Goal: Task Accomplishment & Management: Manage account settings

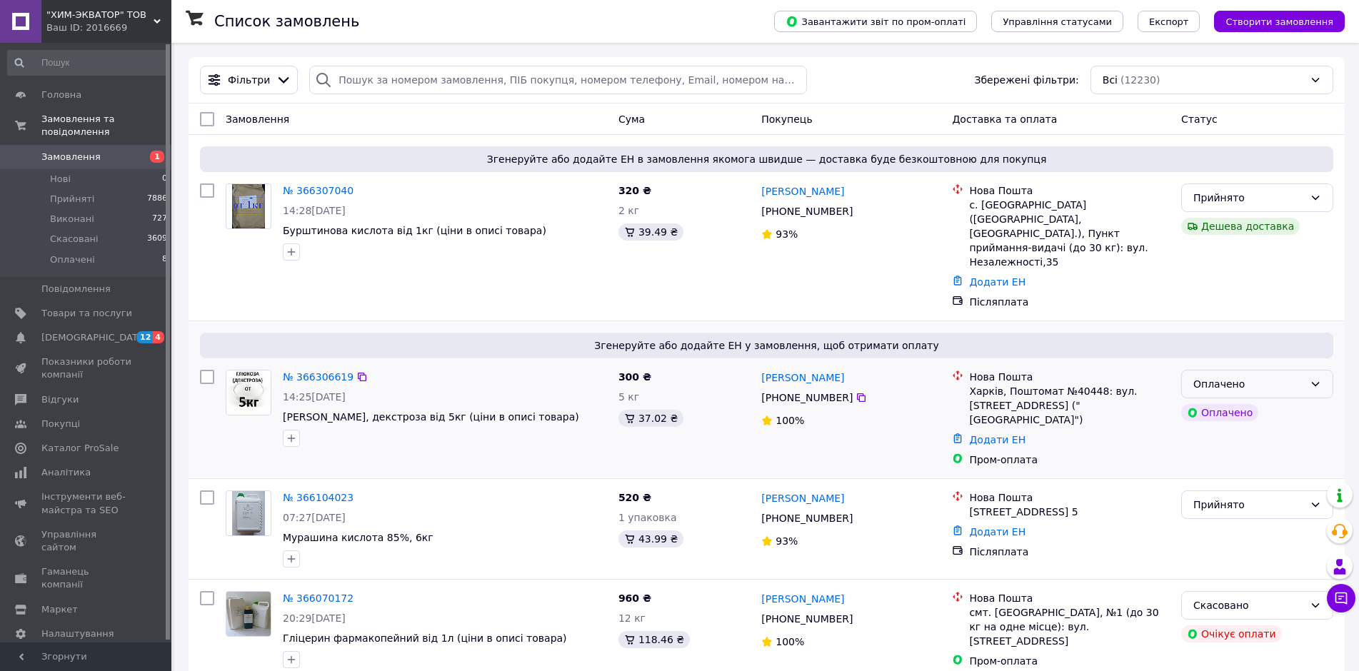
click at [1313, 379] on icon at bounding box center [1315, 384] width 11 height 11
click at [1217, 391] on li "Прийнято" at bounding box center [1257, 387] width 151 height 26
click at [114, 307] on span "Товари та послуги" at bounding box center [86, 313] width 91 height 13
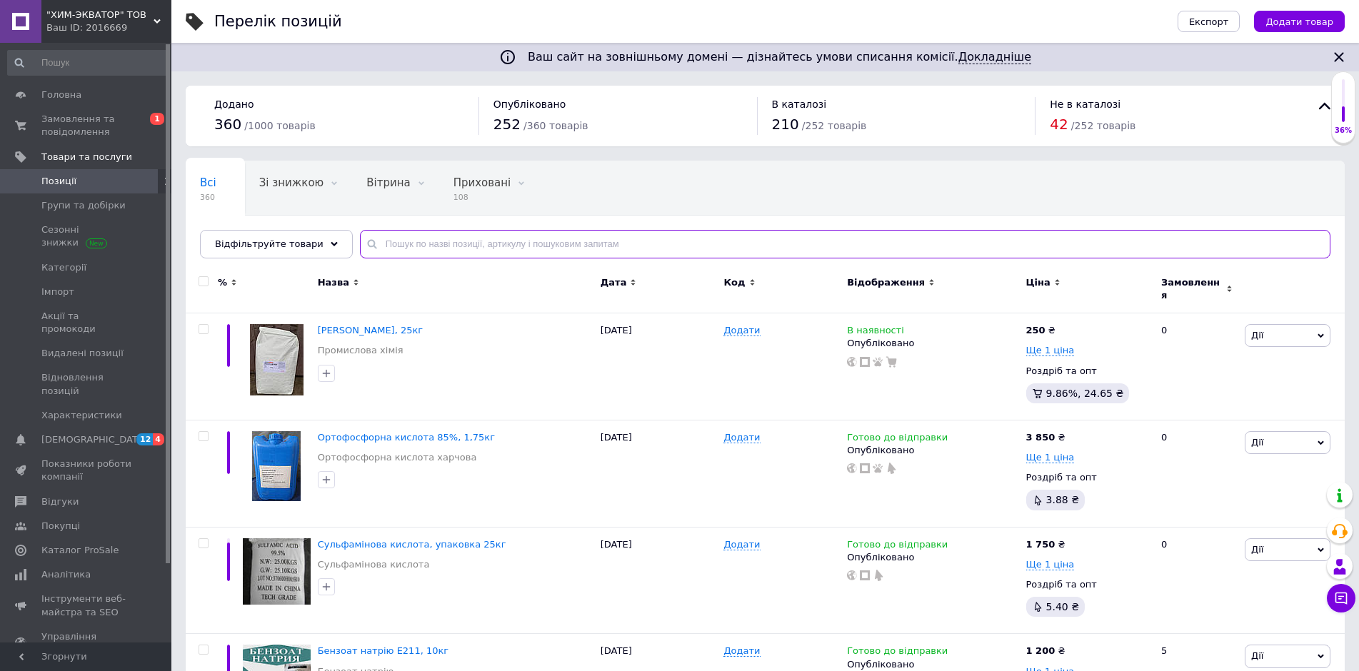
click at [674, 238] on input "text" at bounding box center [845, 244] width 971 height 29
type input "пропиленгликоль"
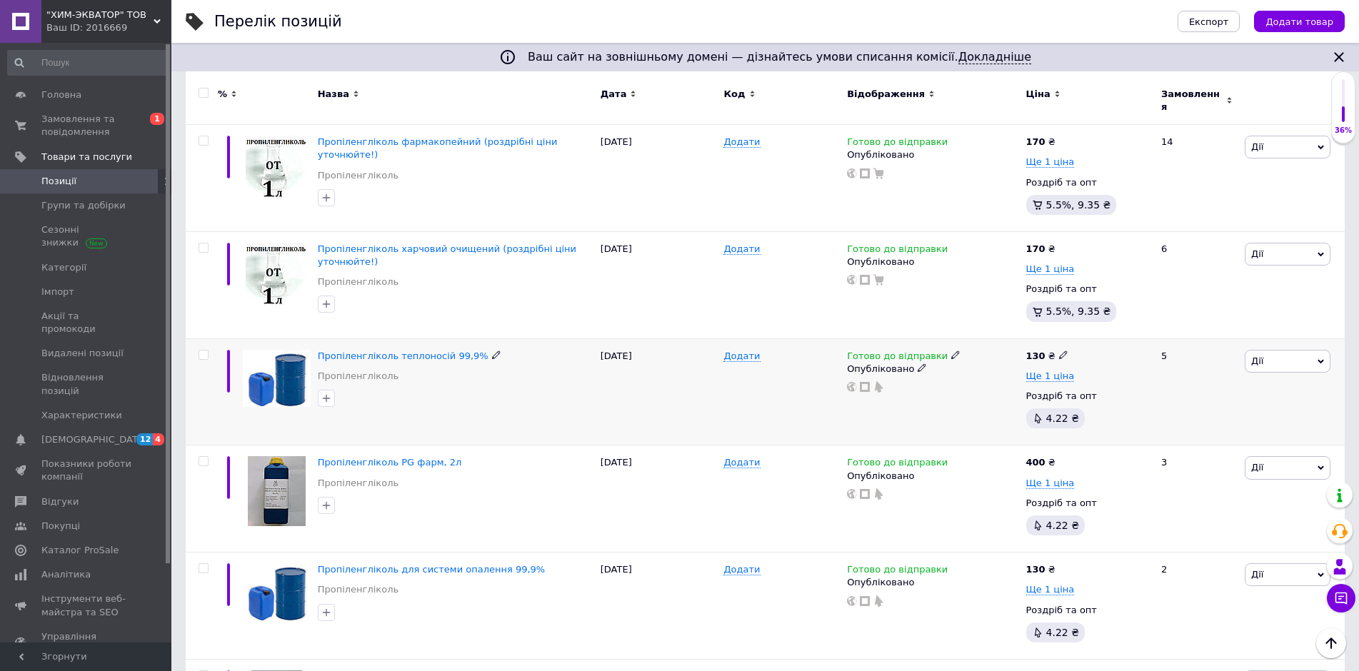
scroll to position [214, 0]
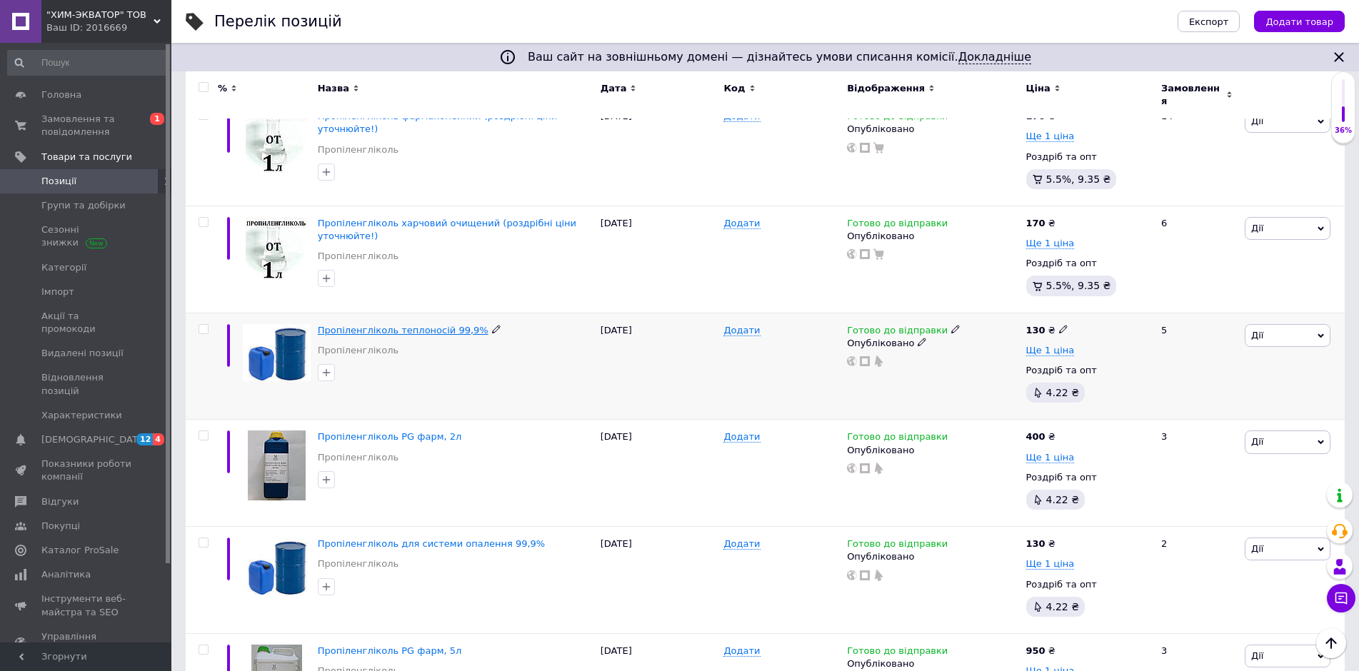
click at [402, 325] on span "Пропіленгліколь теплоносій 99,9%" at bounding box center [403, 330] width 171 height 11
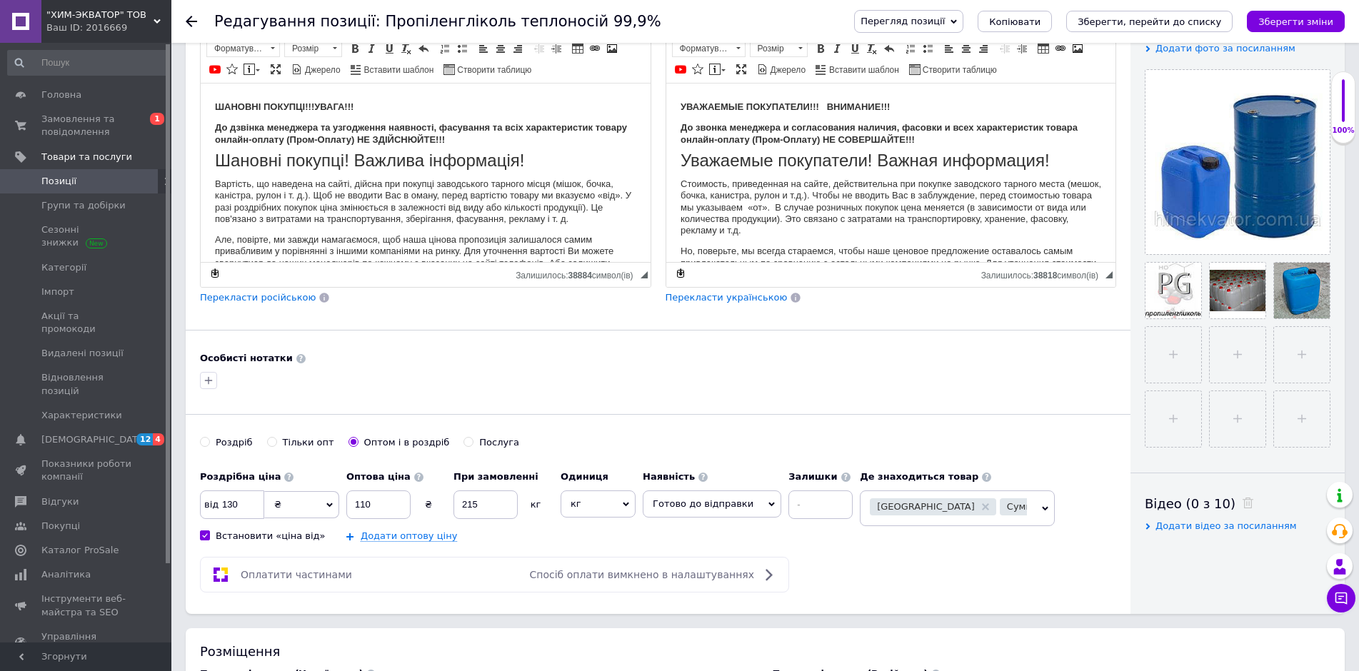
scroll to position [429, 0]
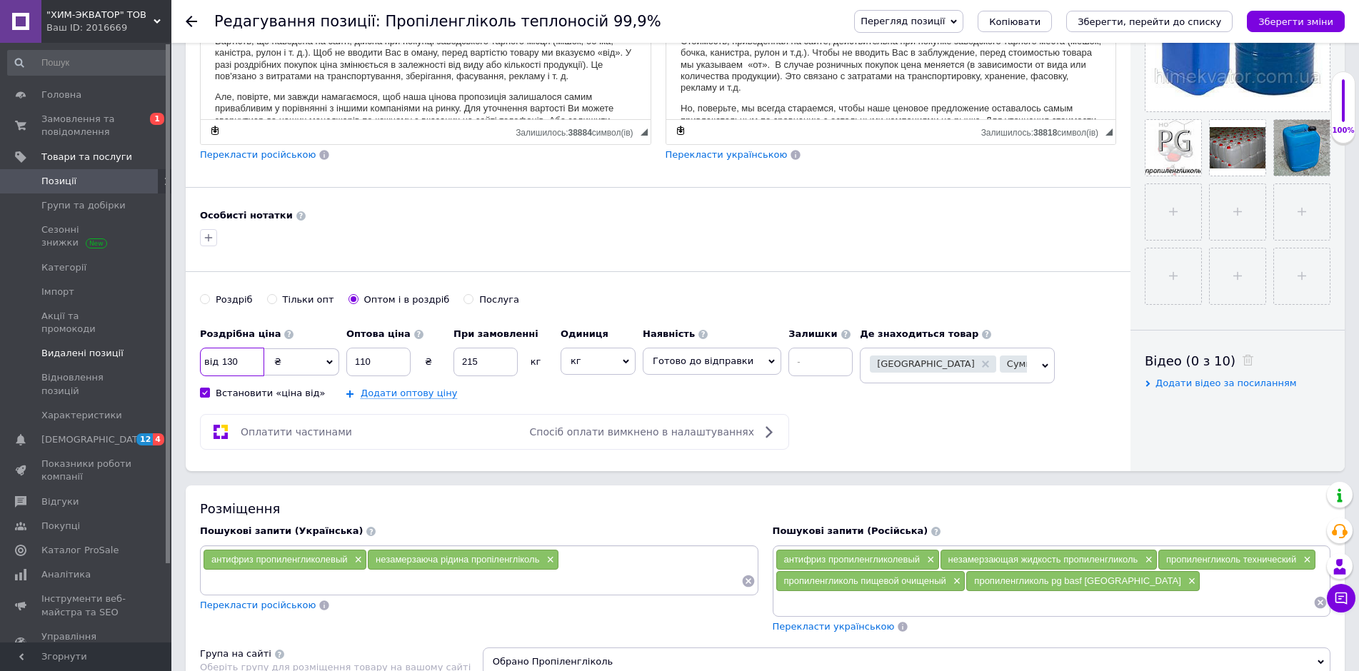
drag, startPoint x: 245, startPoint y: 361, endPoint x: 163, endPoint y: 349, distance: 82.9
click at [163, 350] on div ""ХИМ-ЭКВАТОР" ТОВ Ваш ID: 2016669 Сайт "ХИМ-ЭКВАТОР" ТОВ Кабінет покупця Переві…" at bounding box center [679, 641] width 1359 height 2140
type input "110"
drag, startPoint x: 401, startPoint y: 361, endPoint x: 332, endPoint y: 369, distance: 68.9
click at [332, 369] on div "Роздрібна ціна від 110 ₴ $ EUR CHF GBP ¥ PLN ₸ MDL HUF KGS CNY TRY KRW lei Вста…" at bounding box center [530, 360] width 660 height 79
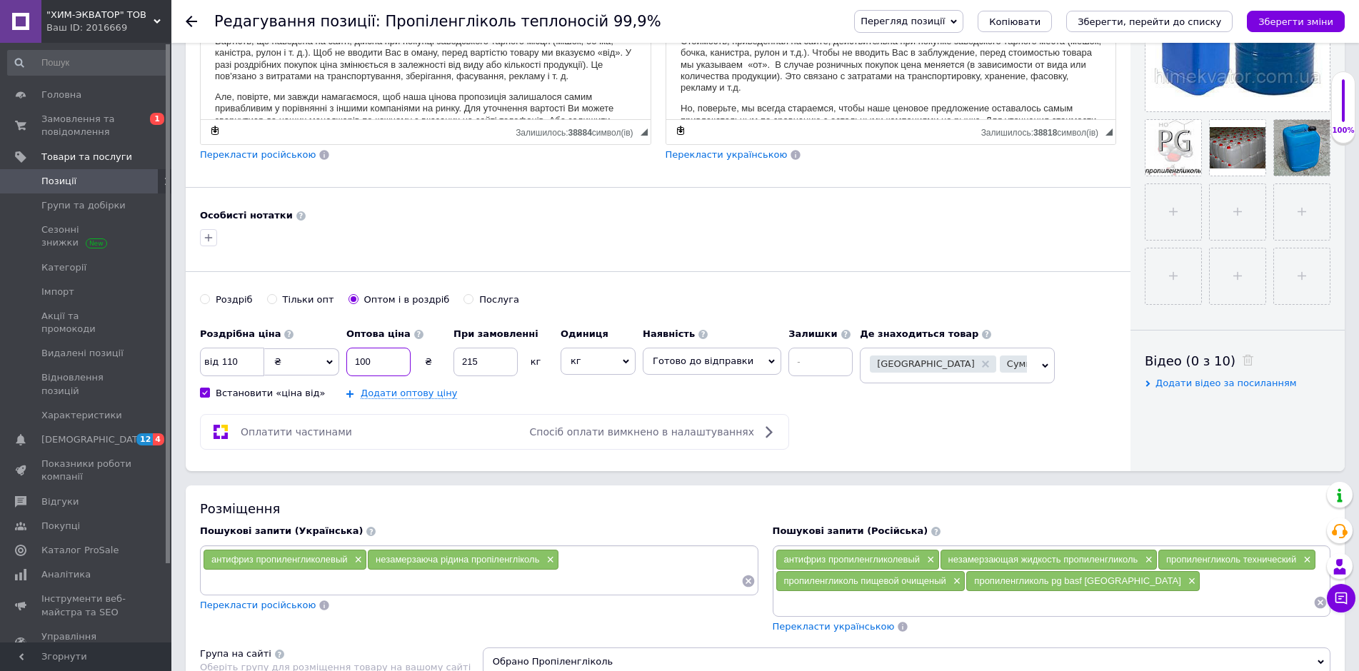
scroll to position [143, 0]
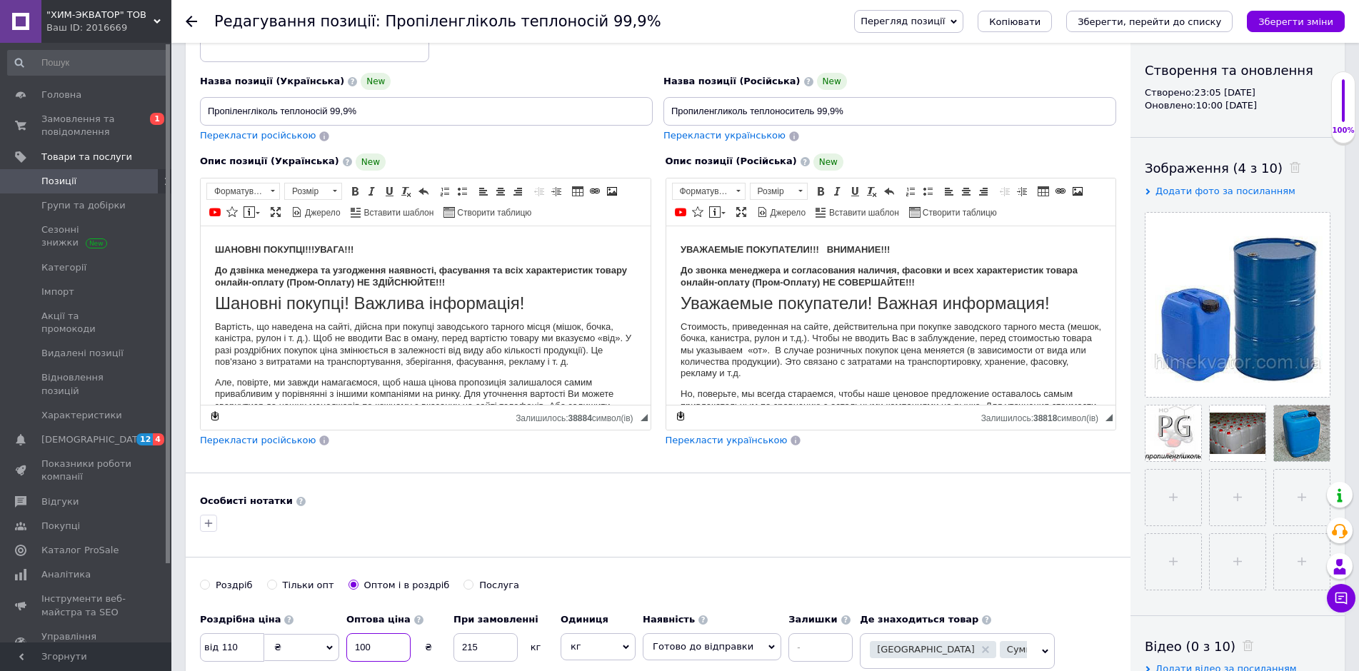
type input "100"
click at [216, 246] on strong "ШАНОВН" at bounding box center [237, 249] width 44 height 11
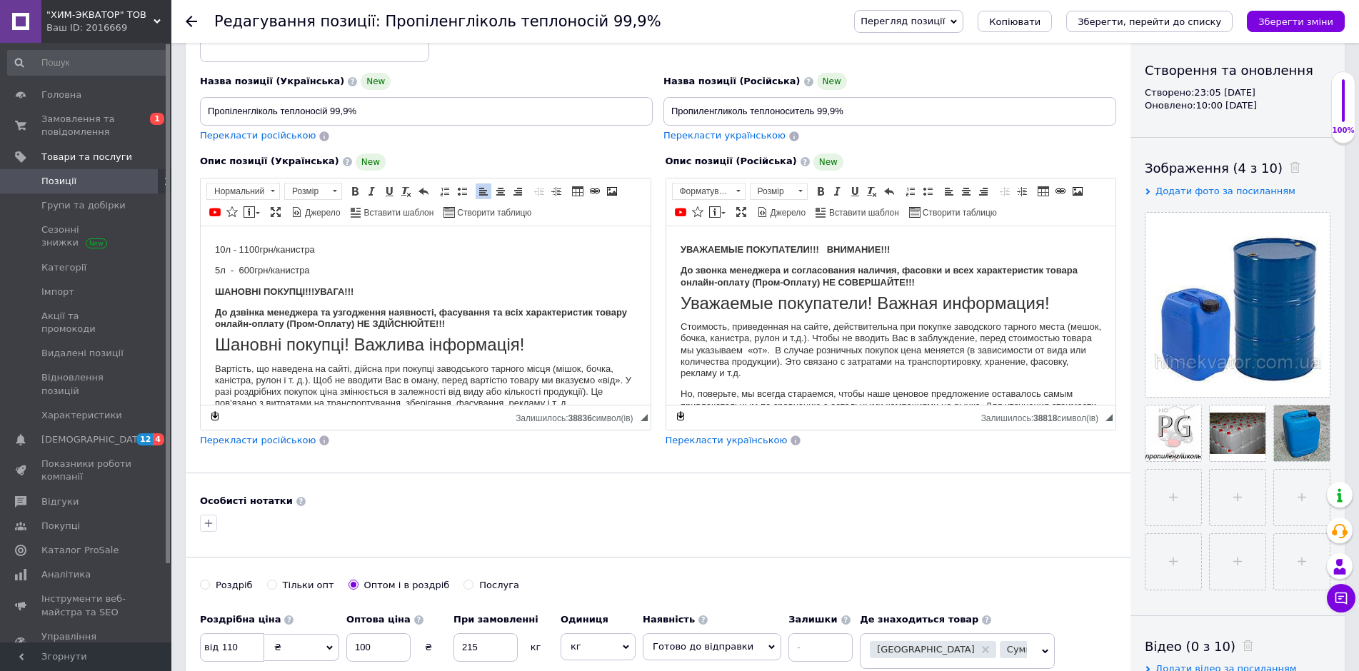
click at [681, 244] on strong "УВАЖАЕМЫЕ ПОКУПАТЕЛИ!!! ВНИМАНИЕ!!!" at bounding box center [784, 249] width 209 height 11
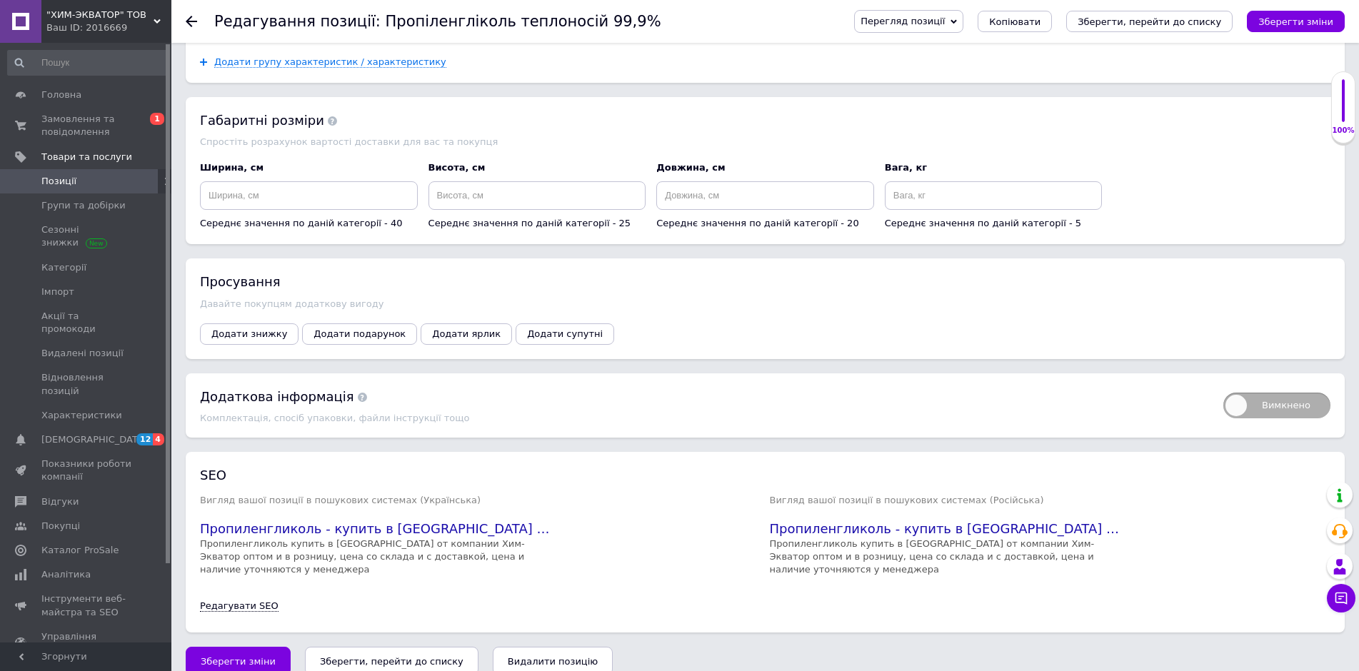
scroll to position [1461, 0]
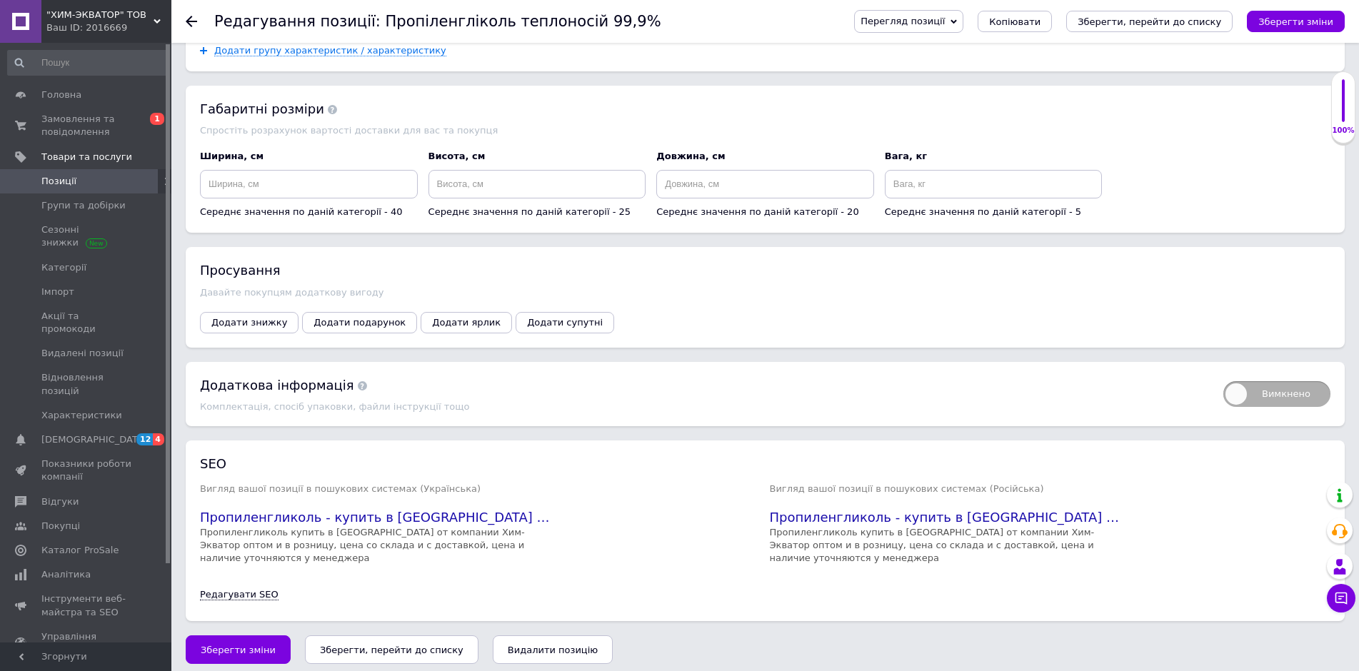
click at [360, 656] on button "Зберегти, перейти до списку" at bounding box center [392, 650] width 174 height 29
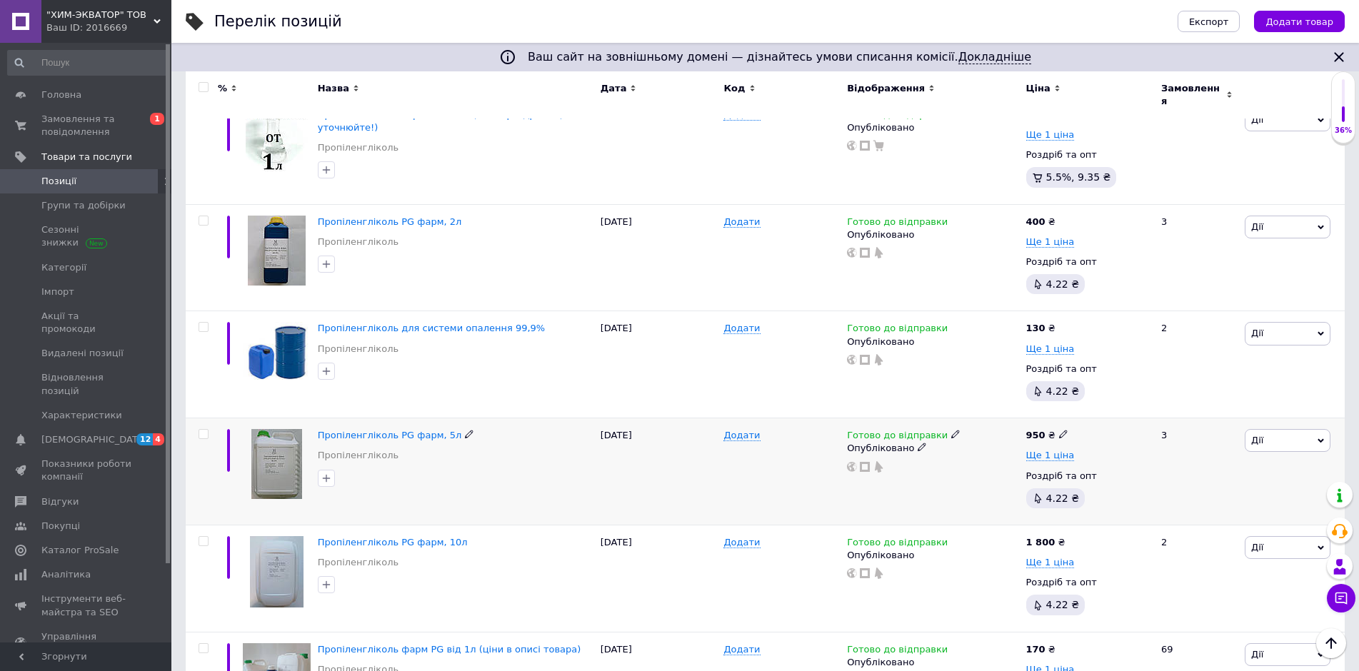
scroll to position [251, 0]
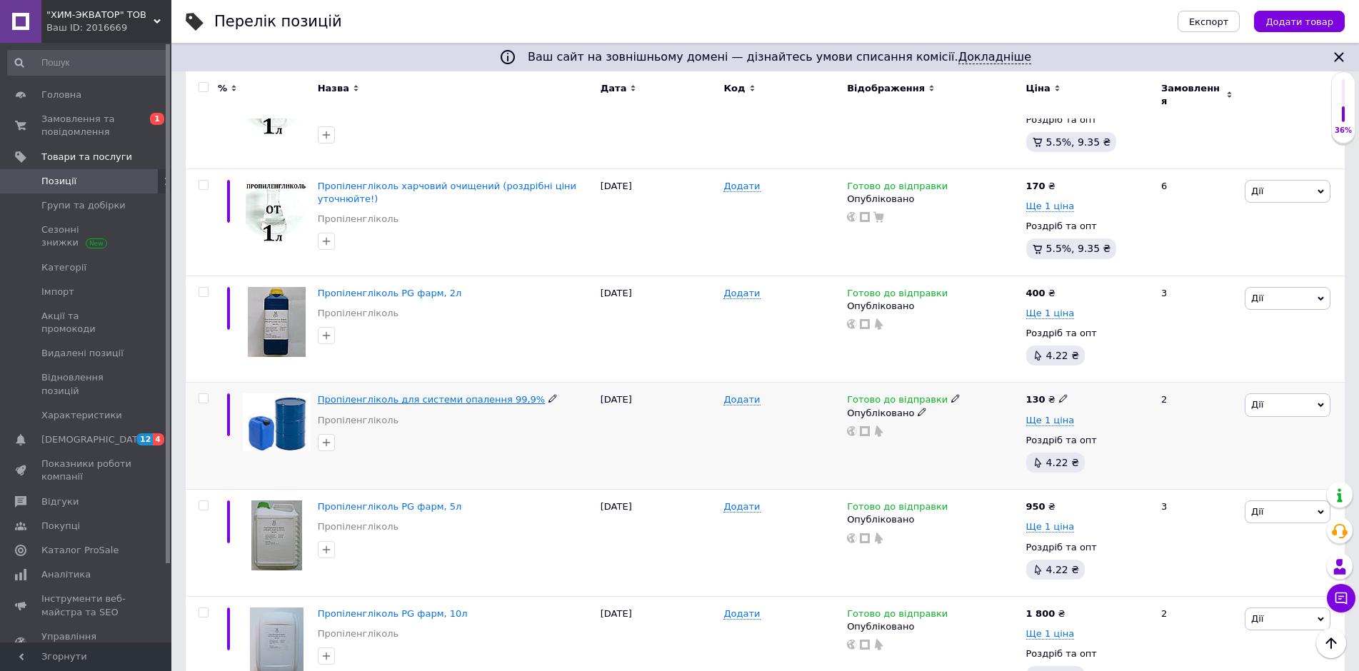
click at [386, 394] on span "Пропіленгліколь для системи опалення 99,9%" at bounding box center [432, 399] width 228 height 11
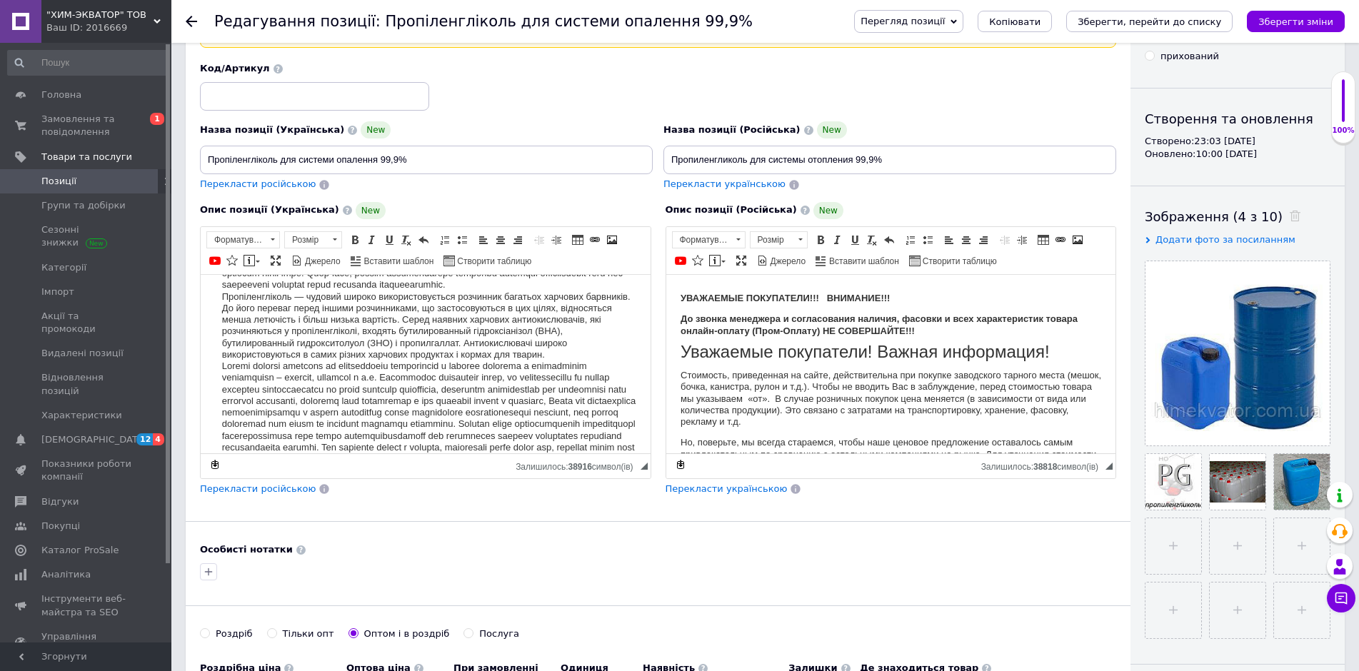
scroll to position [214, 0]
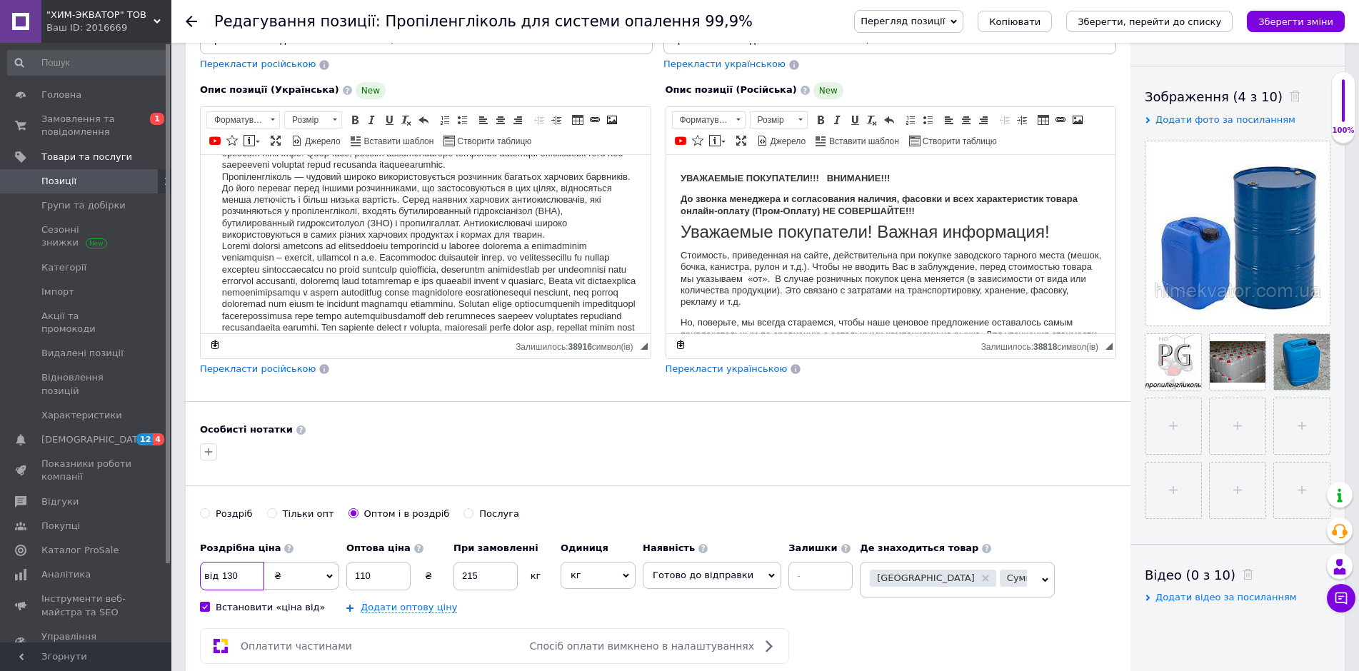
drag, startPoint x: 233, startPoint y: 576, endPoint x: 208, endPoint y: 574, distance: 25.1
click at [209, 574] on div "від 130" at bounding box center [232, 576] width 64 height 29
type input "110"
drag, startPoint x: 387, startPoint y: 576, endPoint x: 246, endPoint y: 568, distance: 141.0
click at [249, 568] on div "Роздрібна ціна від 110 ₴ $ EUR CHF GBP ¥ PLN ₸ MDL HUF KGS CNY TRY KRW lei Вста…" at bounding box center [530, 574] width 660 height 79
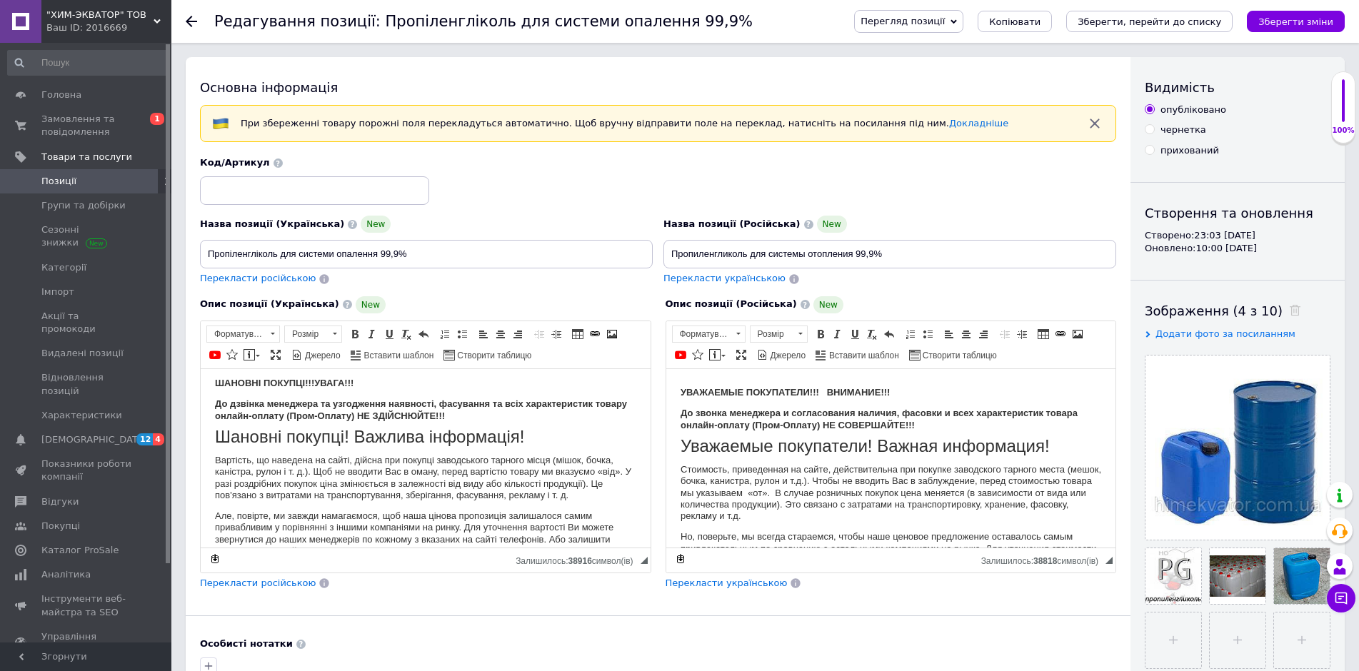
scroll to position [0, 0]
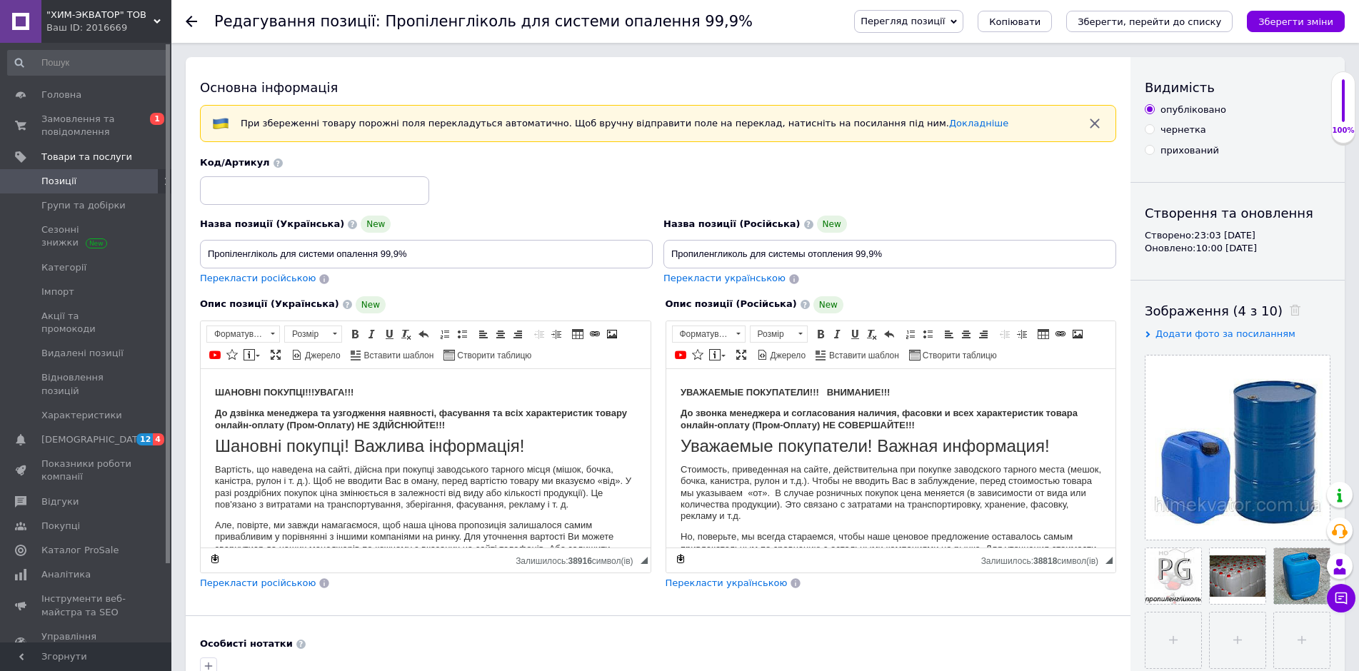
type input "100"
click at [215, 389] on strong "ШАНОВН" at bounding box center [237, 391] width 44 height 11
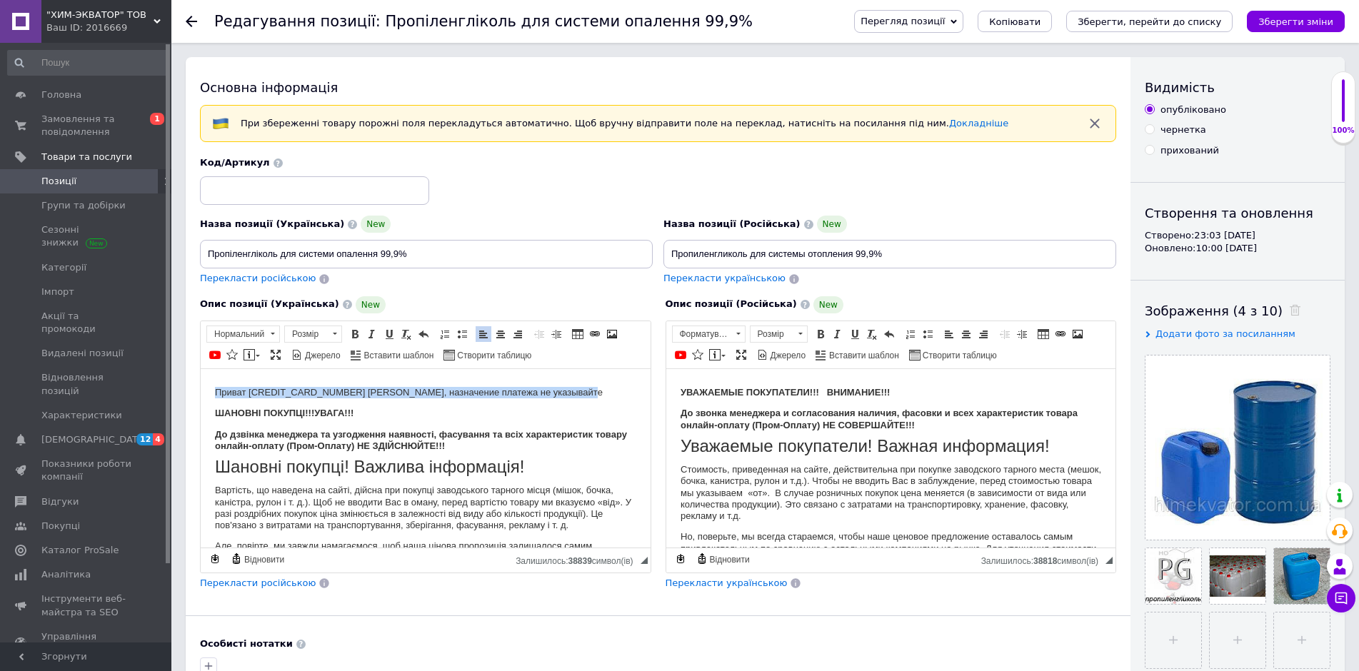
drag, startPoint x: 387, startPoint y: 374, endPoint x: 215, endPoint y: 370, distance: 172.2
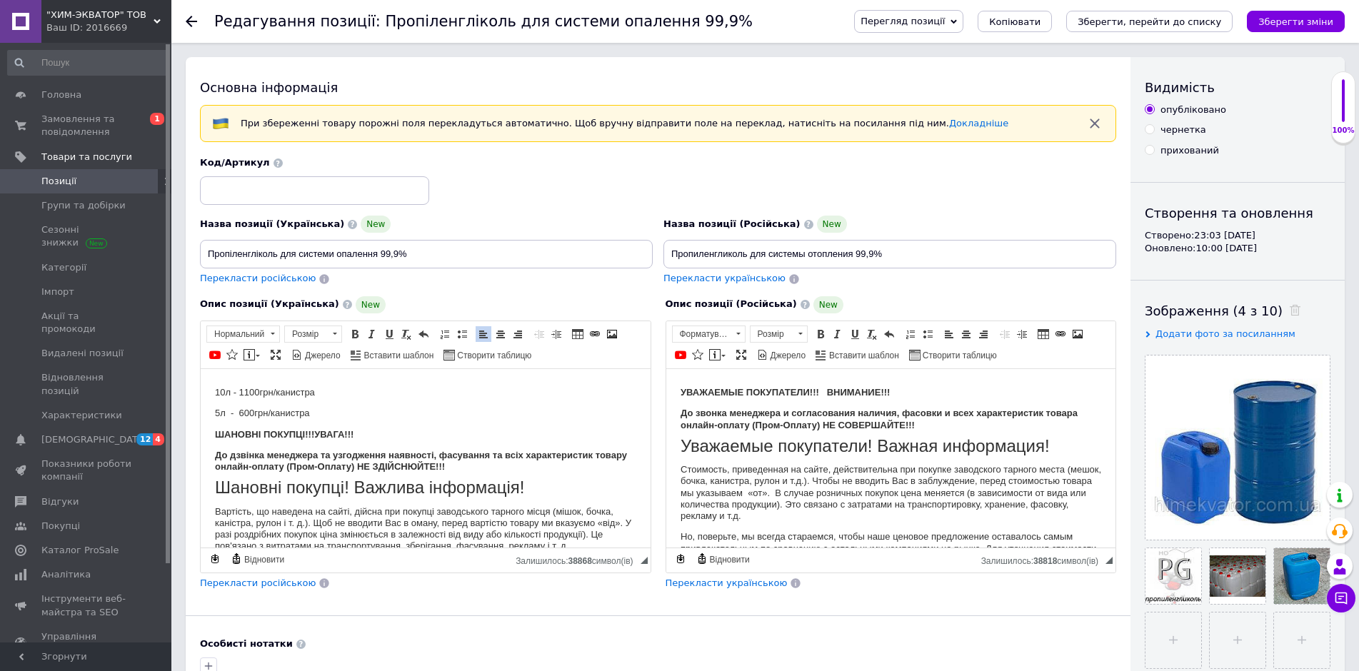
click at [683, 391] on strong "УВАЖАЕМЫЕ ПОКУПАТЕЛИ!!! ВНИМАНИЕ!!!" at bounding box center [784, 391] width 209 height 11
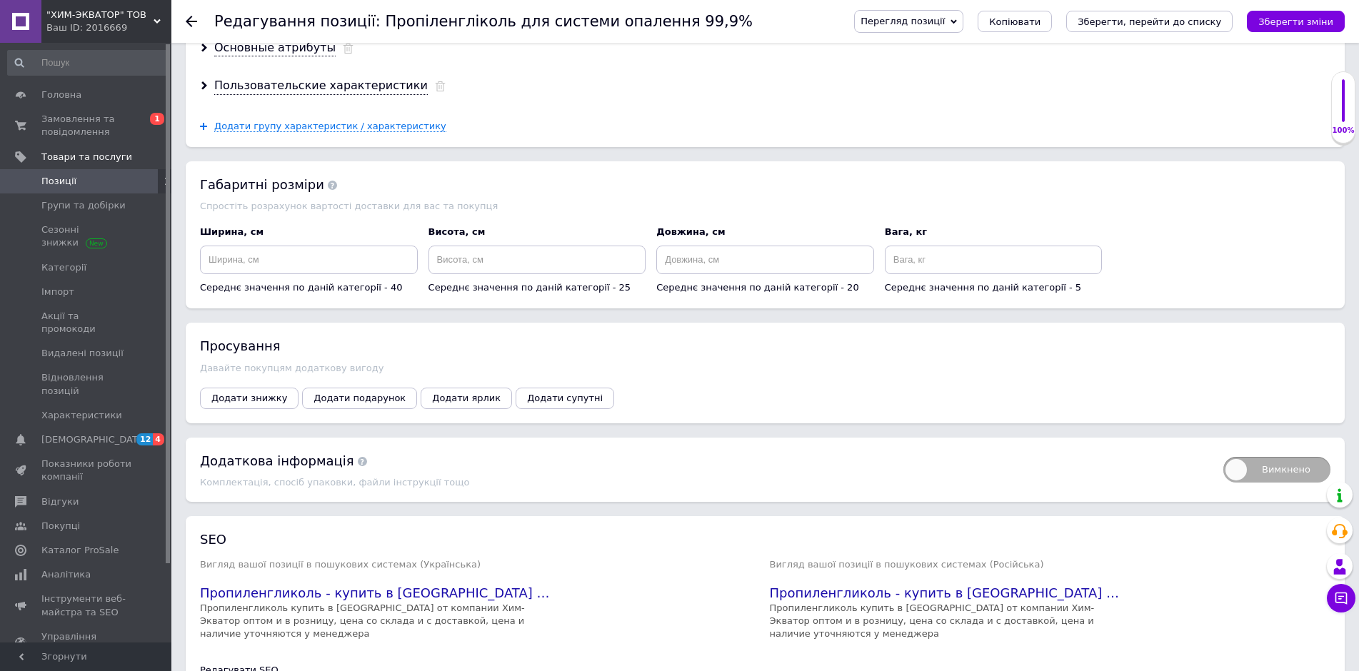
scroll to position [1440, 0]
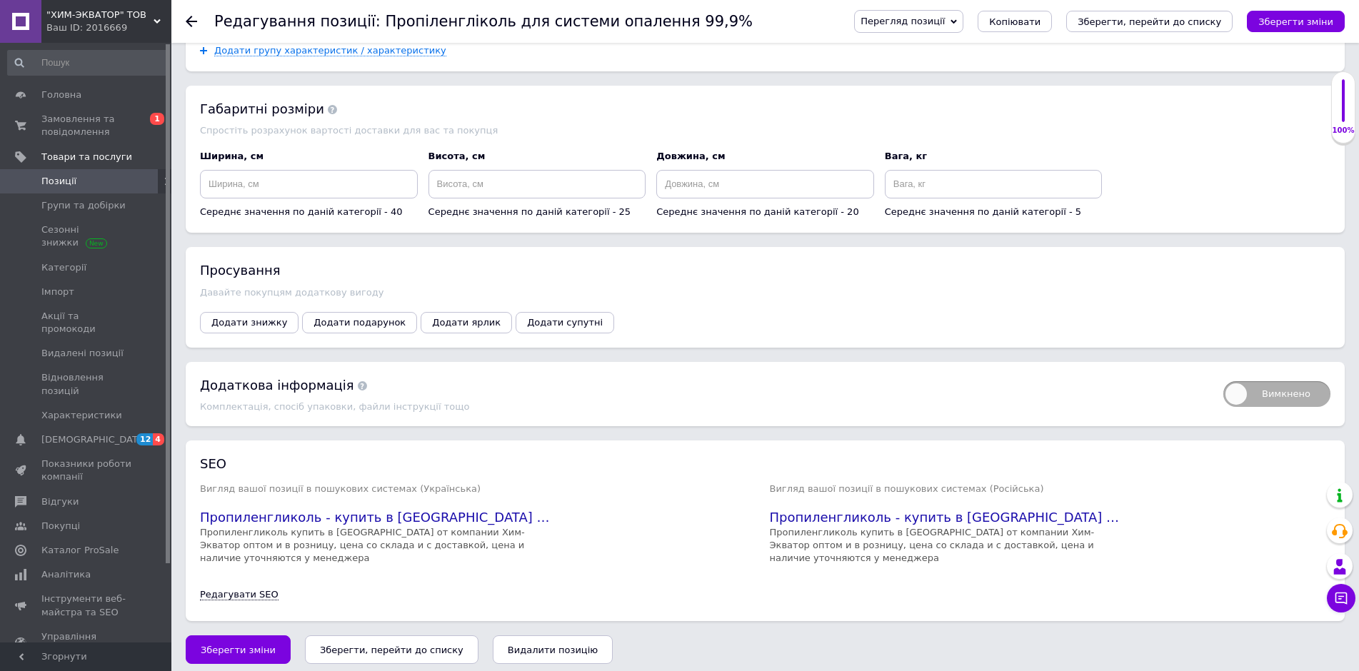
click at [400, 645] on icon "Зберегти, перейти до списку" at bounding box center [392, 650] width 144 height 11
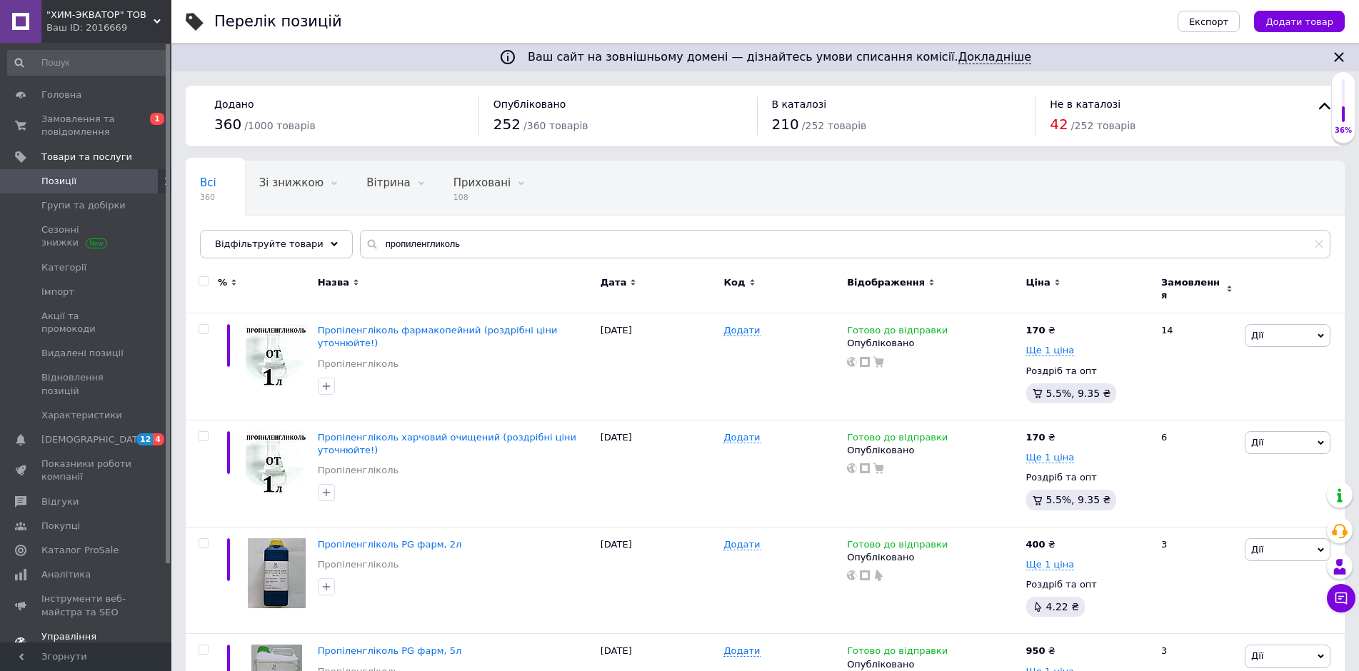
click at [84, 569] on span "Аналітика" at bounding box center [86, 575] width 91 height 13
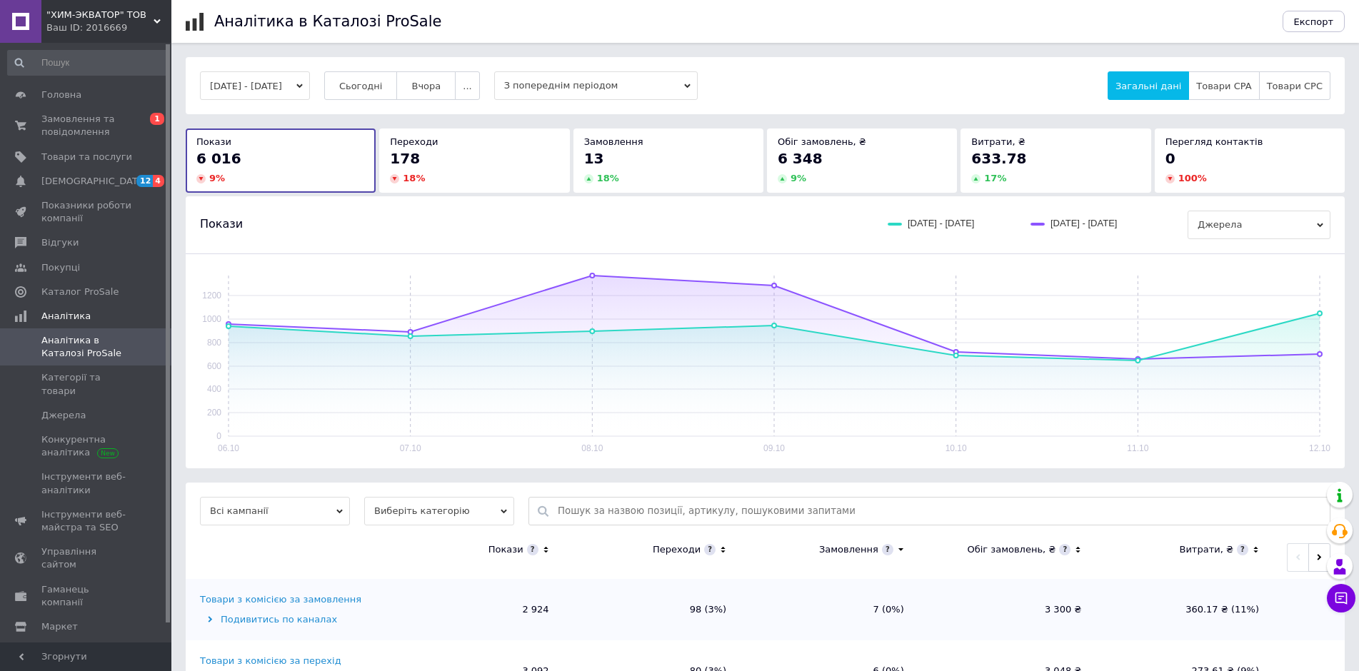
click at [430, 149] on div "178" at bounding box center [474, 159] width 169 height 20
